Goal: Use online tool/utility: Utilize a website feature to perform a specific function

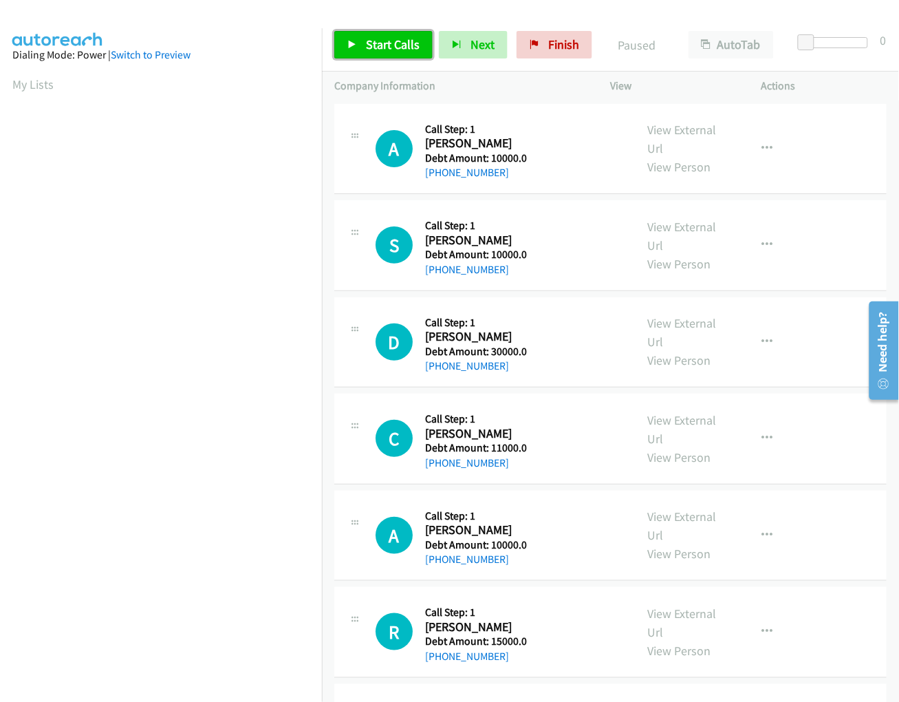
click at [396, 45] on span "Start Calls" at bounding box center [393, 44] width 54 height 16
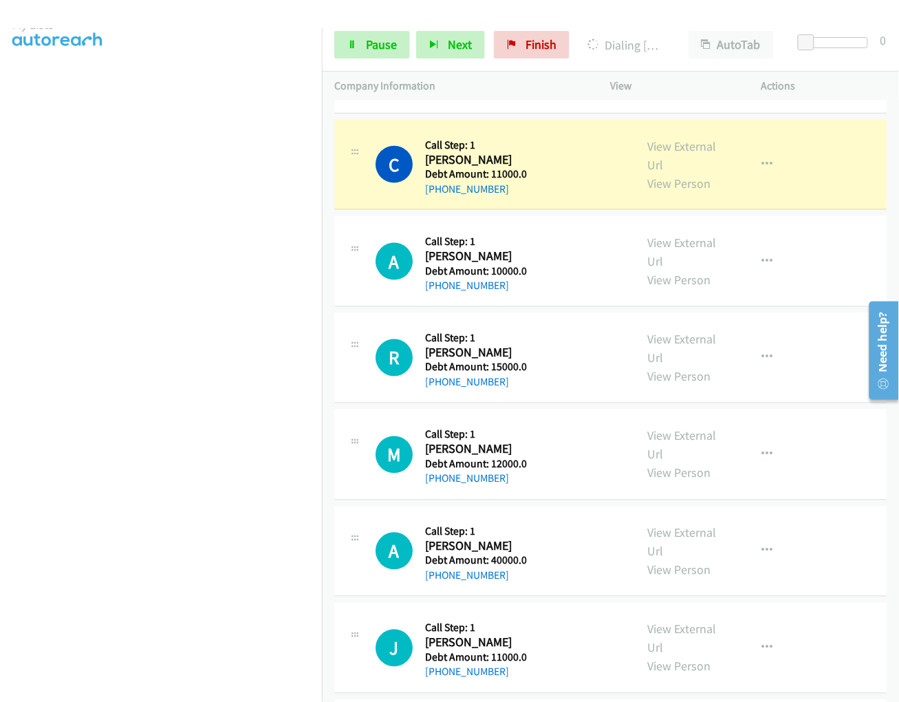
scroll to position [369, 0]
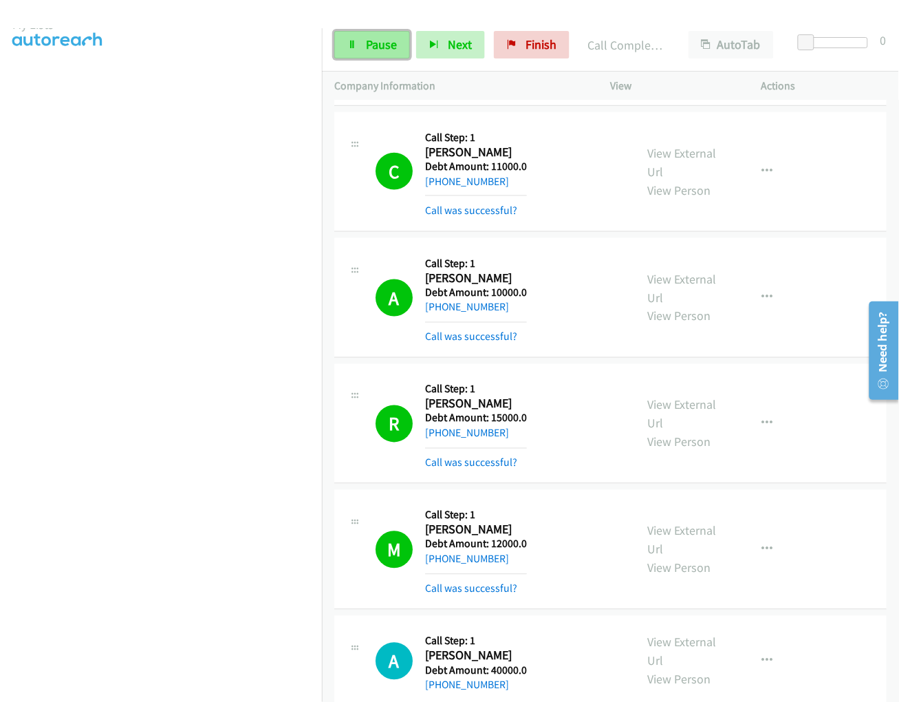
click at [387, 47] on span "Pause" at bounding box center [381, 44] width 31 height 16
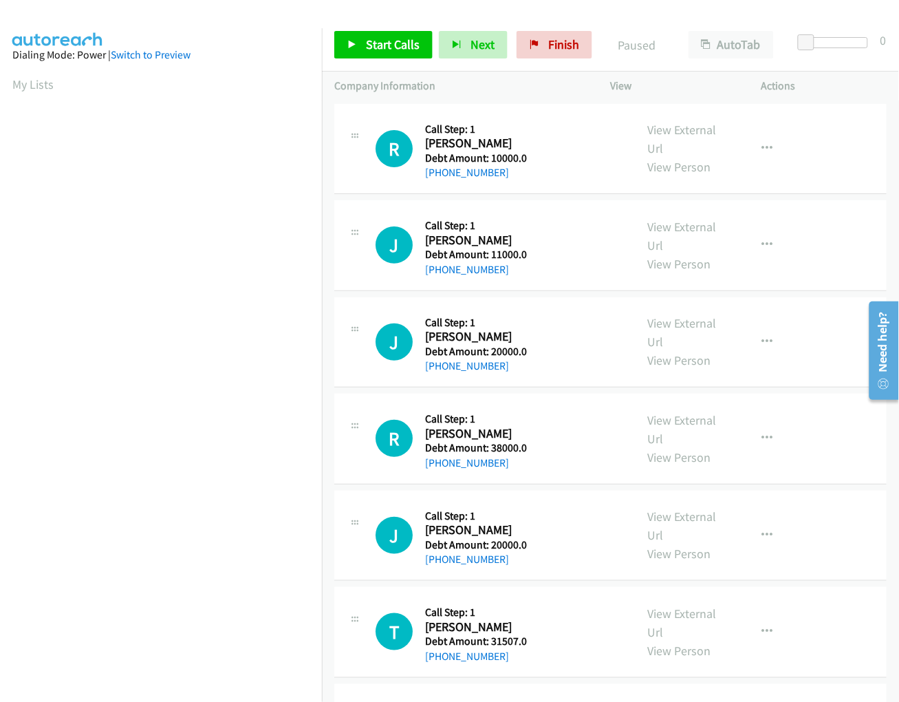
scroll to position [41, 1]
click at [370, 44] on span "Start Calls" at bounding box center [393, 44] width 54 height 16
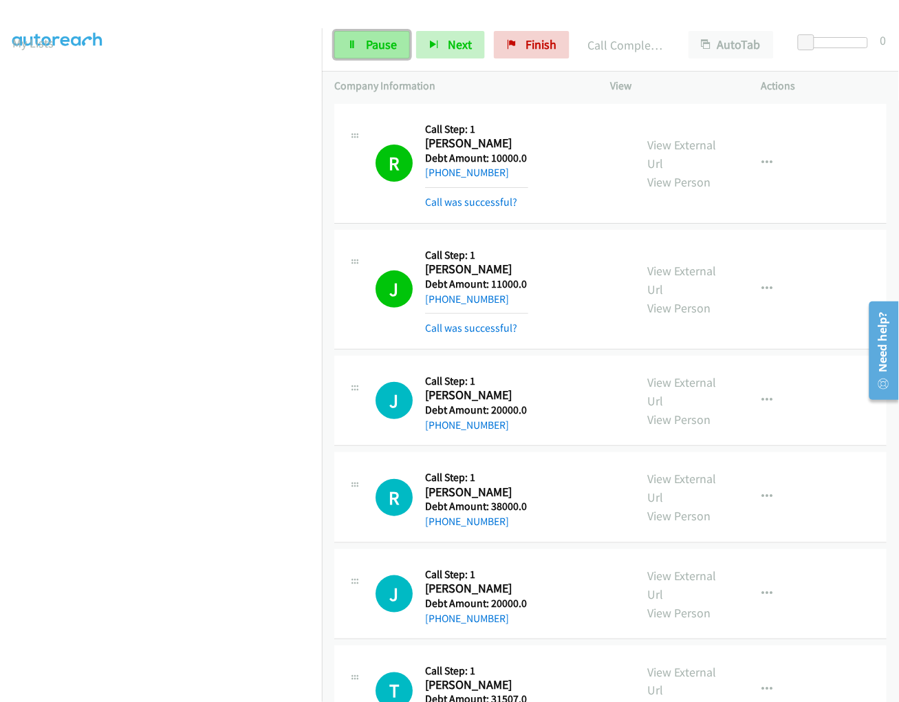
click at [360, 56] on link "Pause" at bounding box center [372, 45] width 76 height 28
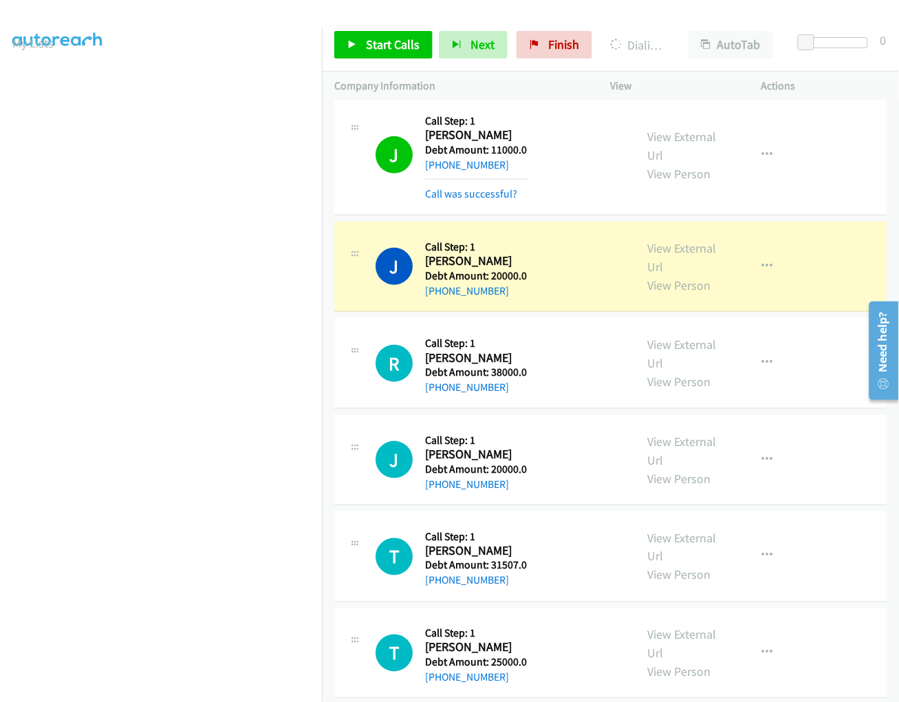
scroll to position [136, 0]
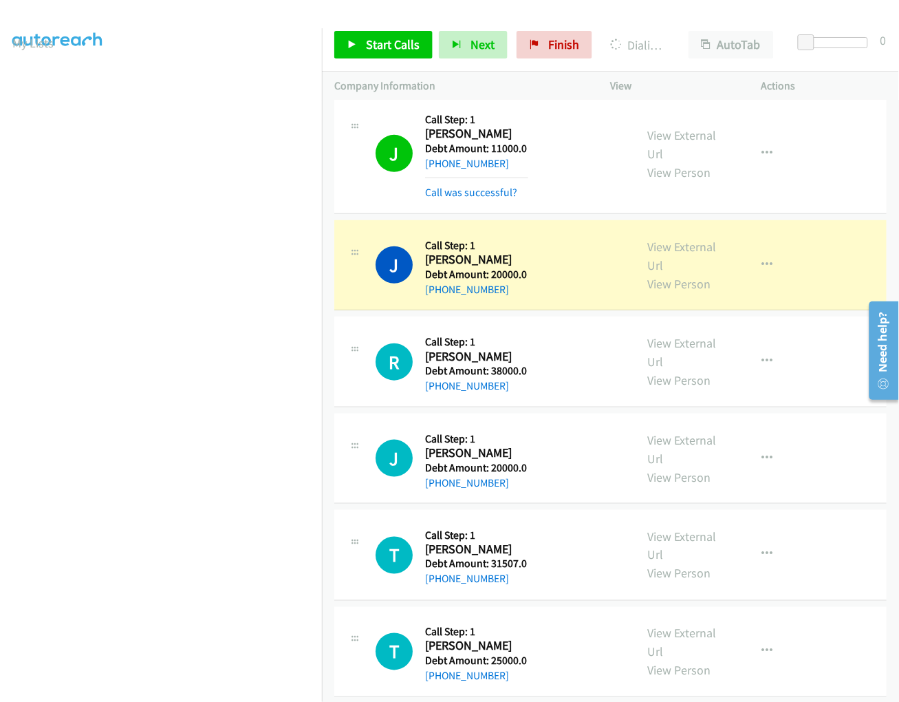
drag, startPoint x: 894, startPoint y: 264, endPoint x: 18, endPoint y: 25, distance: 908.3
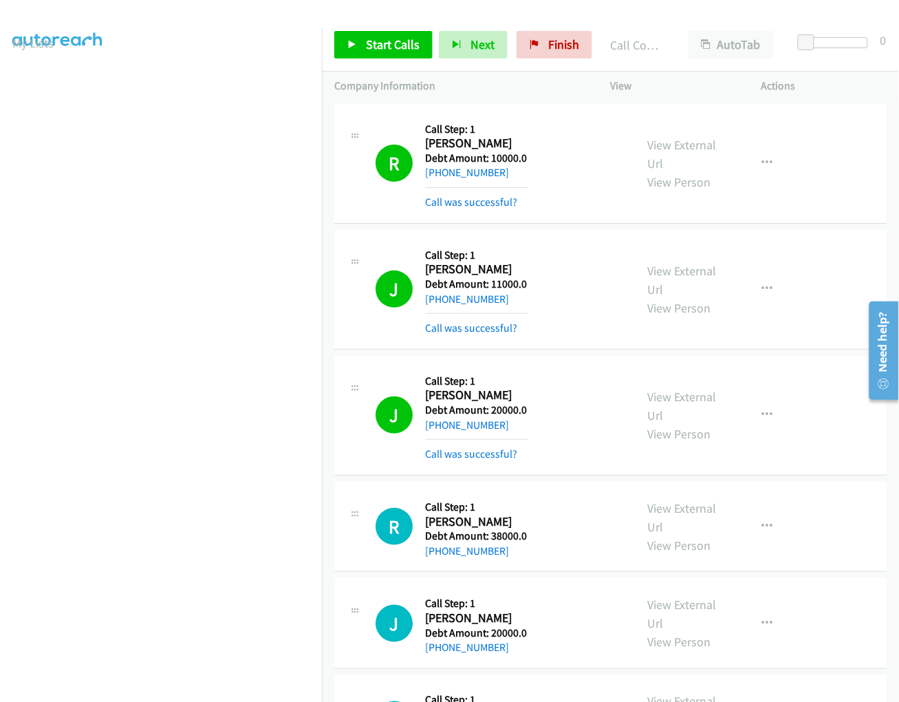
scroll to position [517, 0]
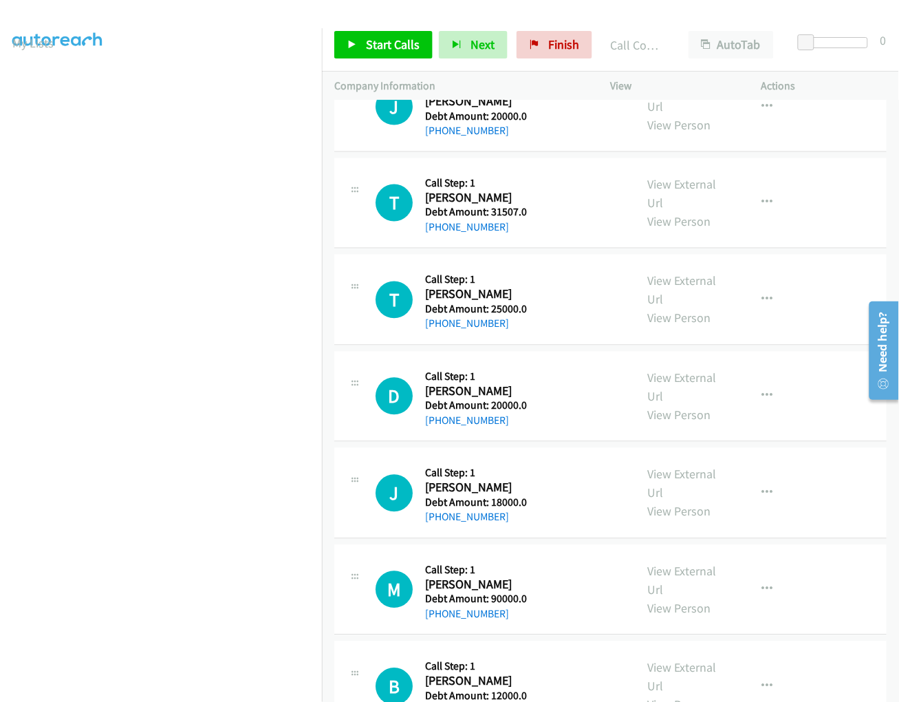
click at [372, 60] on div "Start Calls Pause Next Finish Call Completed AutoTab AutoTab 0" at bounding box center [610, 45] width 577 height 53
click at [372, 50] on span "Start Calls" at bounding box center [393, 44] width 54 height 16
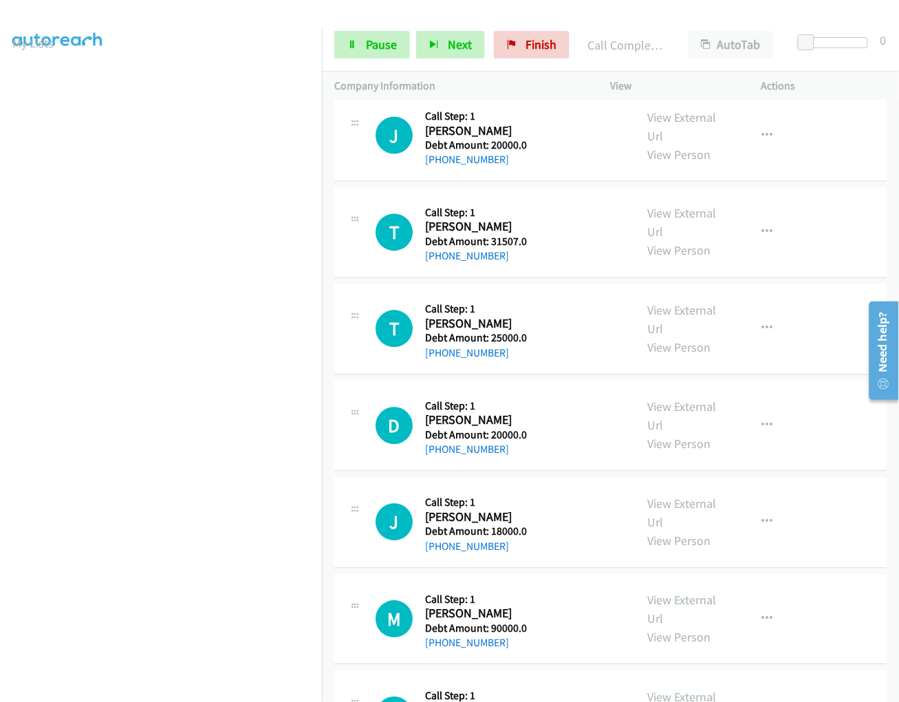
scroll to position [546, 0]
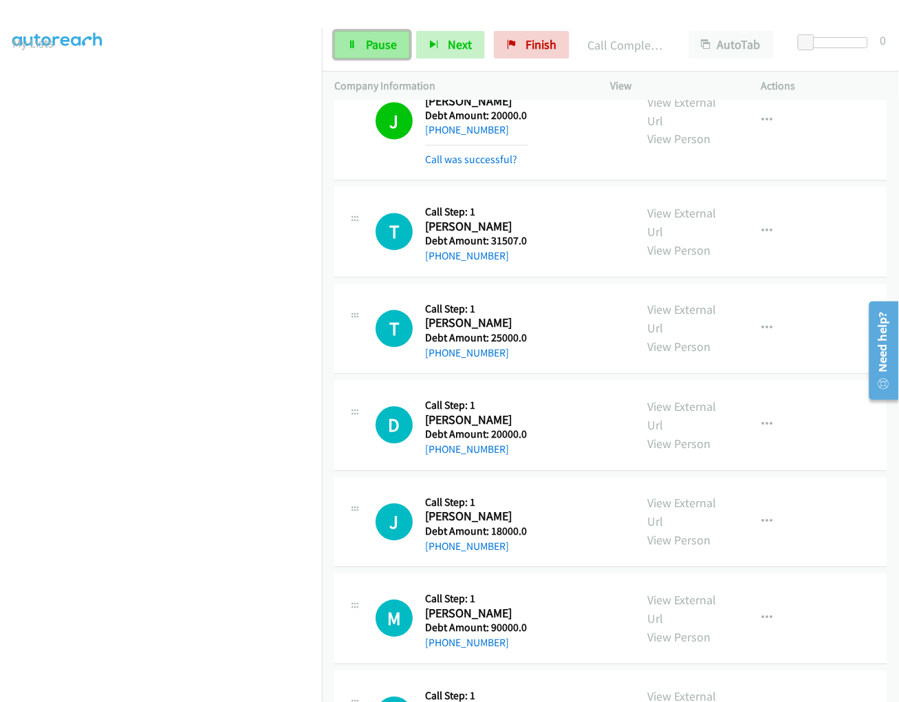
click at [387, 41] on span "Pause" at bounding box center [381, 44] width 31 height 16
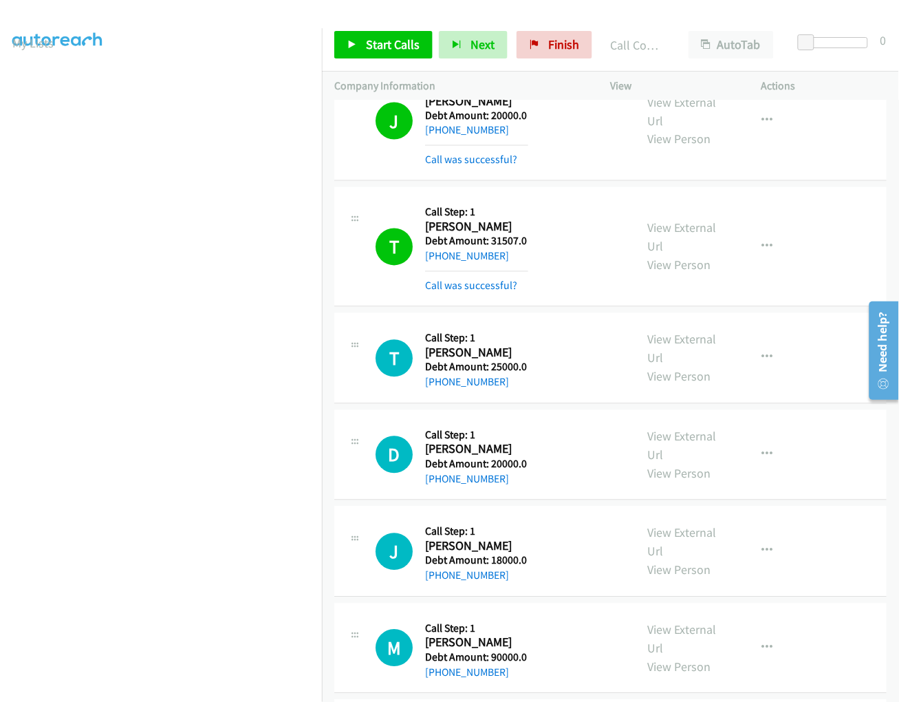
click at [568, 80] on p "Company Information" at bounding box center [460, 86] width 252 height 17
click at [393, 38] on span "Start Calls" at bounding box center [393, 44] width 54 height 16
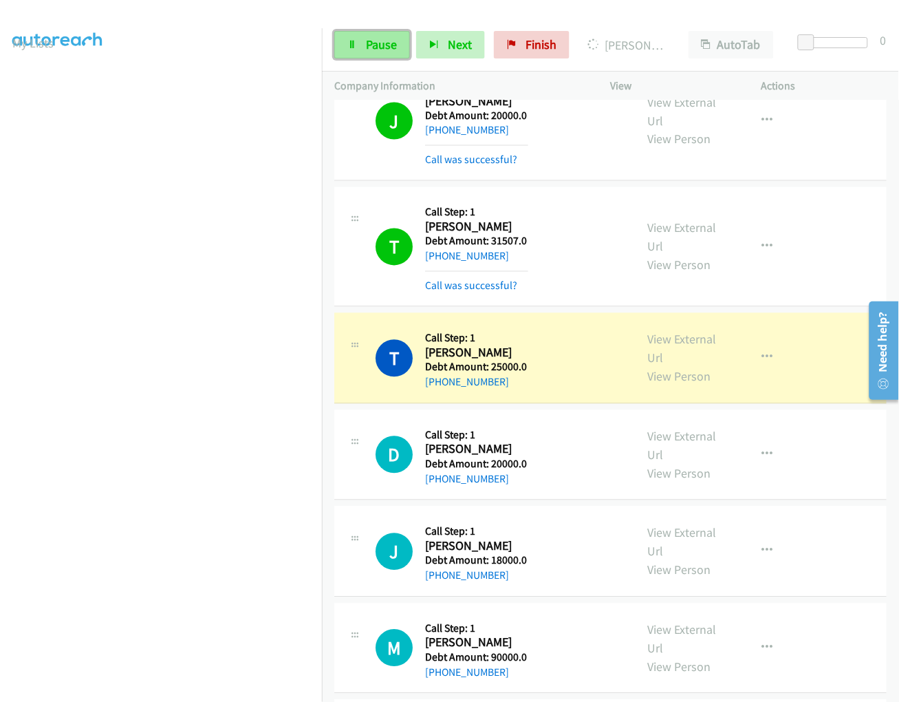
click at [378, 43] on span "Pause" at bounding box center [381, 44] width 31 height 16
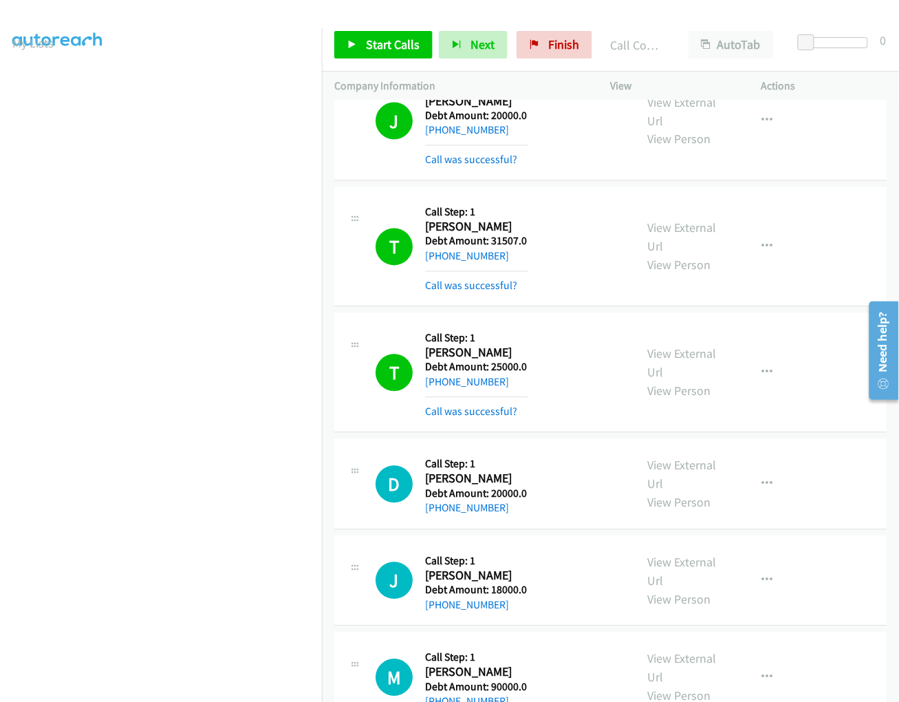
scroll to position [71, 0]
click at [374, 46] on span "Start Calls" at bounding box center [393, 44] width 54 height 16
click at [379, 58] on div "Start Calls Pause Next Finish Dialing [PERSON_NAME] AutoTab AutoTab 0" at bounding box center [610, 45] width 577 height 53
click at [452, 50] on span "Pause" at bounding box center [467, 58] width 31 height 16
click at [386, 32] on link "Start Calls" at bounding box center [383, 45] width 98 height 28
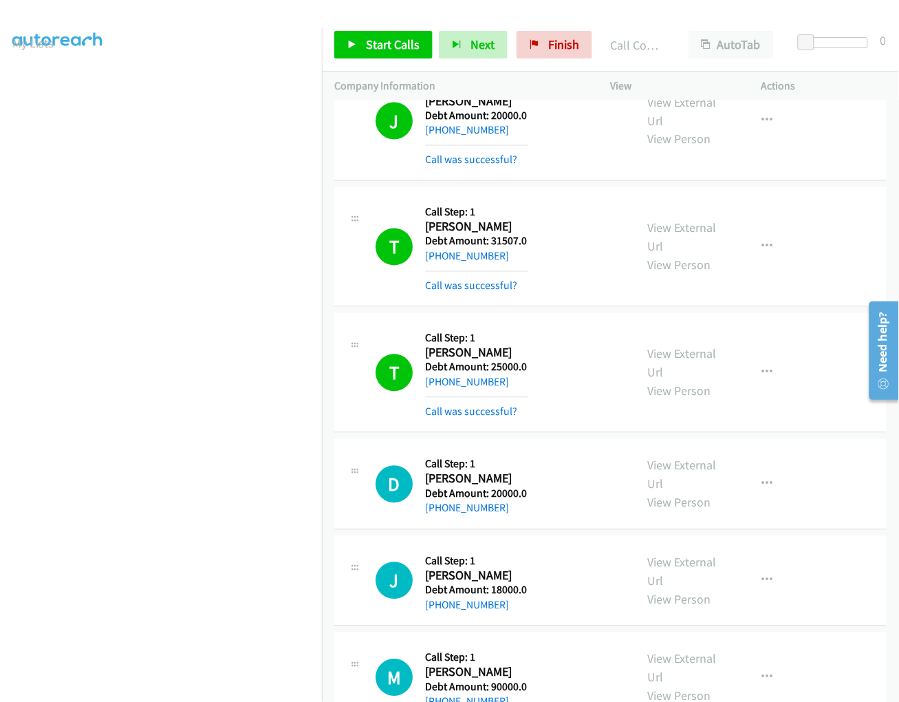
click at [452, 50] on span "Pause" at bounding box center [467, 58] width 31 height 16
click at [378, 51] on span "Start Calls" at bounding box center [393, 44] width 54 height 16
click at [452, 50] on span "Pause" at bounding box center [467, 58] width 31 height 16
click at [383, 43] on span "Start Calls" at bounding box center [393, 44] width 54 height 16
click at [452, 50] on span "Pause" at bounding box center [467, 58] width 31 height 16
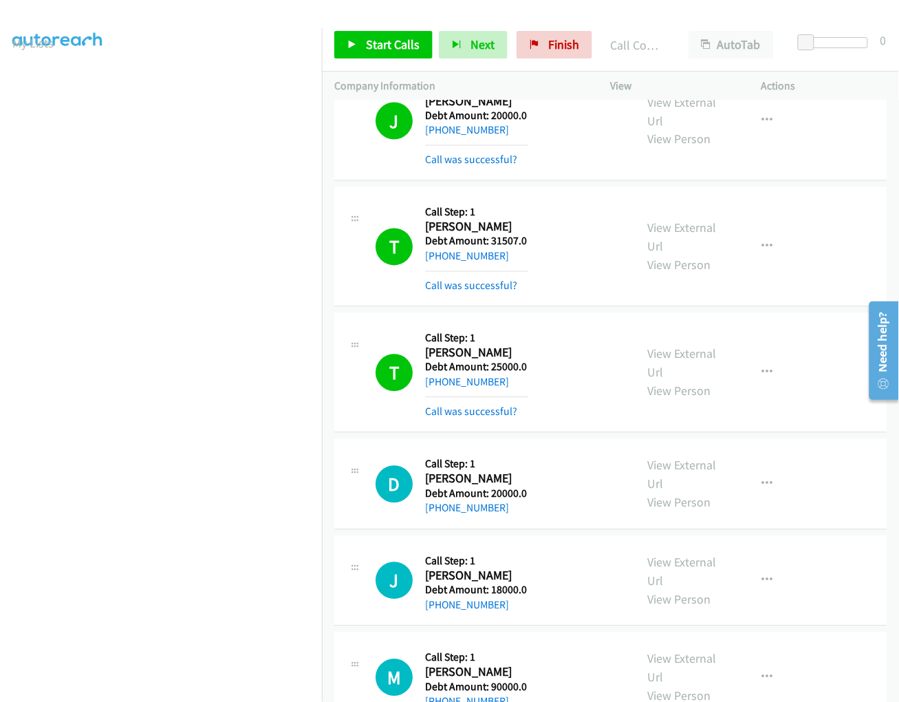
click at [374, 38] on span "Start Calls" at bounding box center [393, 44] width 54 height 16
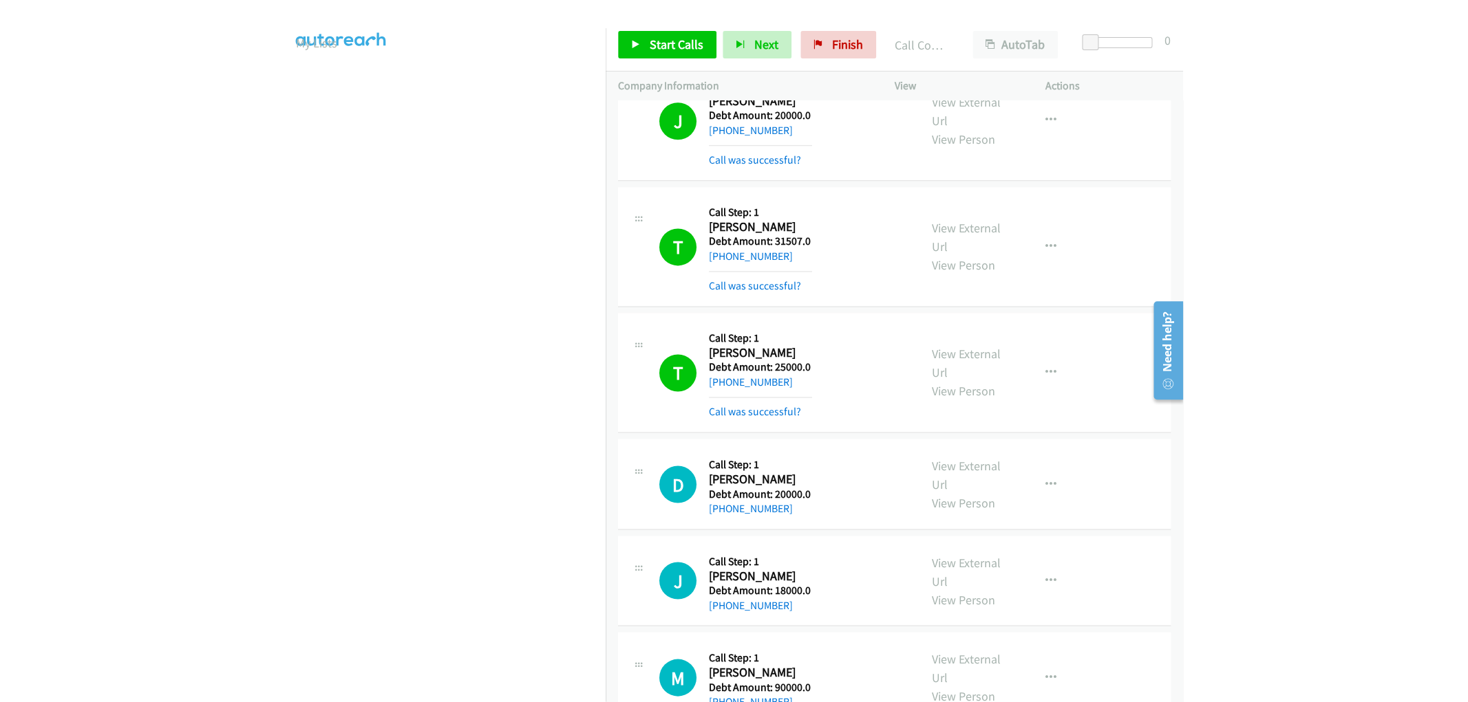
scroll to position [1988, 0]
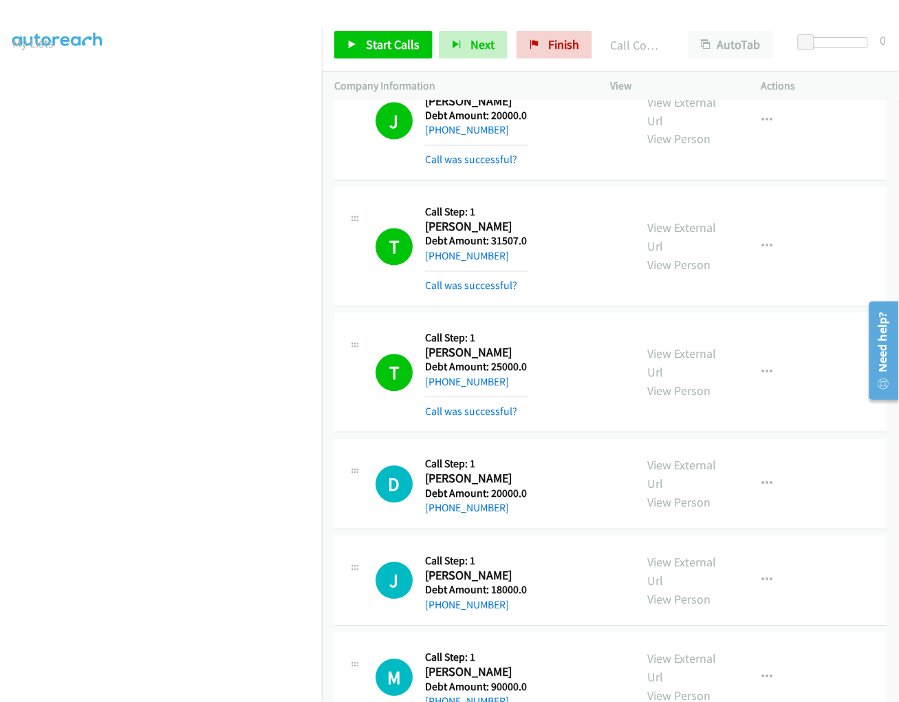
click at [452, 50] on span "Pause" at bounding box center [467, 58] width 31 height 16
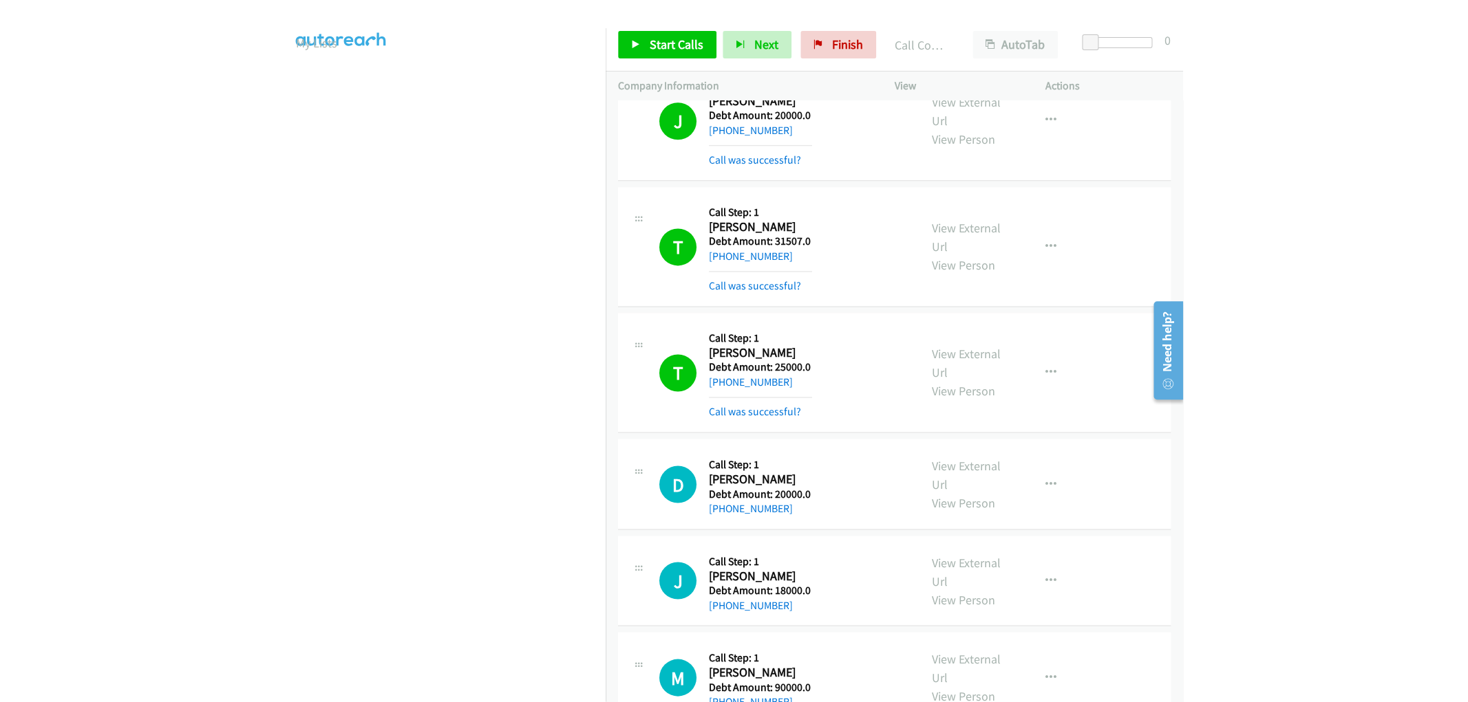
scroll to position [70, 0]
click at [386, 30] on div "Start Calls Pause Next Finish Call Completed AutoTab AutoTab 0" at bounding box center [610, 45] width 577 height 53
click at [386, 31] on link "Start Calls" at bounding box center [383, 45] width 98 height 28
click at [211, 25] on div at bounding box center [443, 26] width 887 height 53
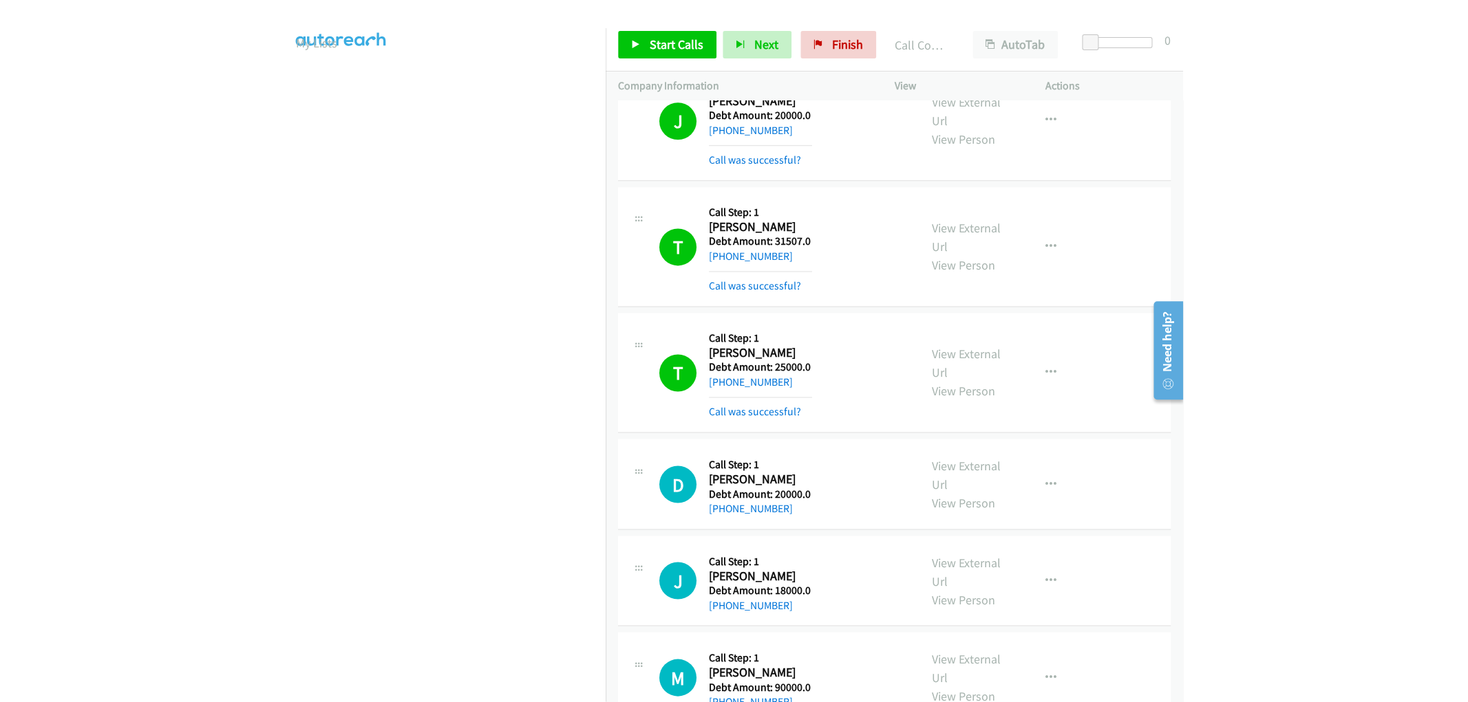
scroll to position [70, 0]
click at [439, 45] on link "Pause" at bounding box center [452, 38] width 27 height 14
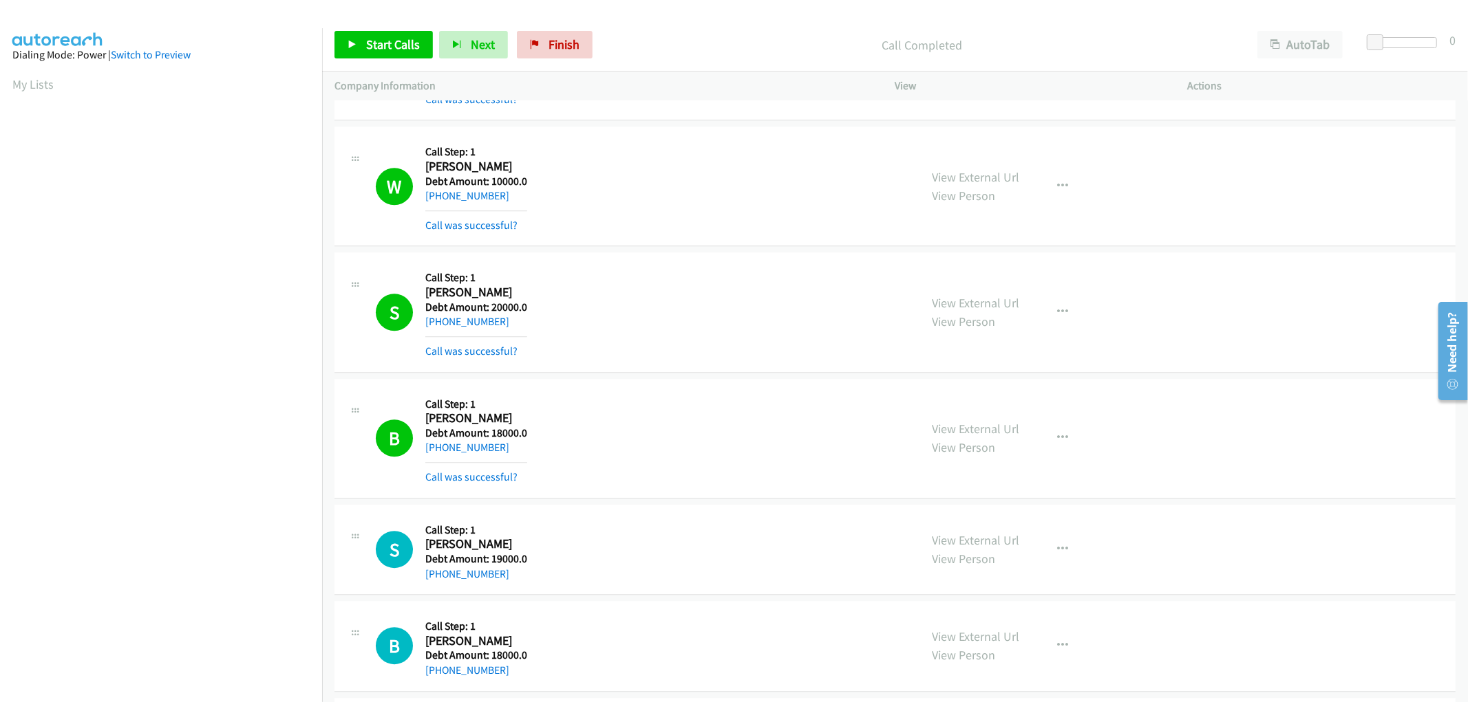
scroll to position [70, 0]
click at [369, 36] on link "Start Calls" at bounding box center [383, 45] width 98 height 28
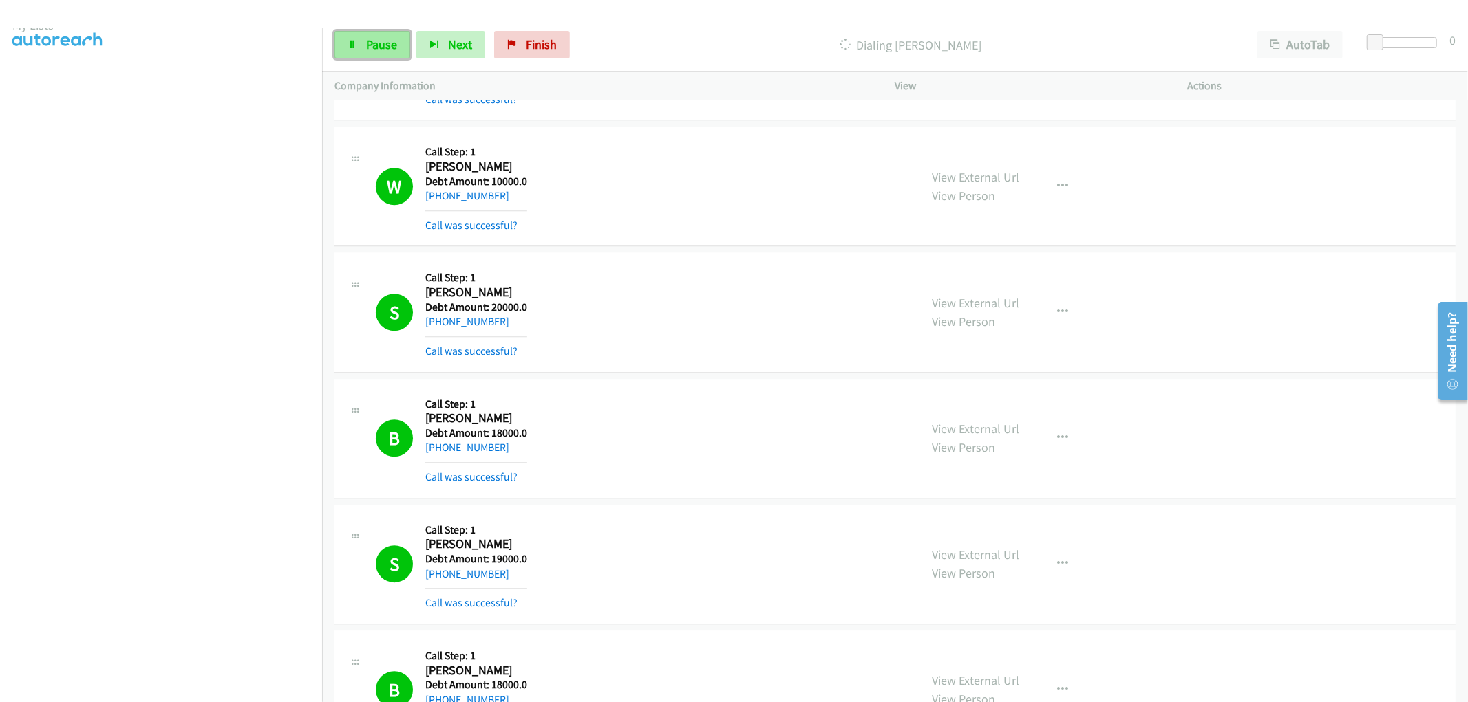
click at [383, 36] on link "Pause" at bounding box center [372, 45] width 76 height 28
